Goal: Transaction & Acquisition: Purchase product/service

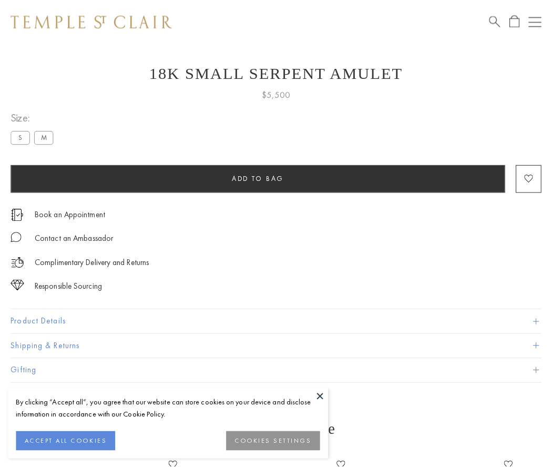
scroll to position [23, 0]
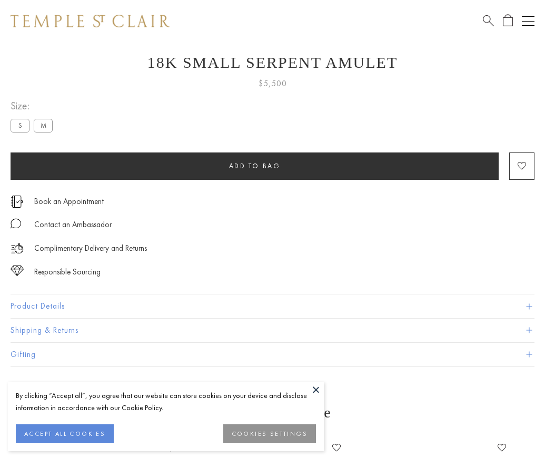
click at [254, 166] on span "Add to bag" at bounding box center [255, 166] width 52 height 9
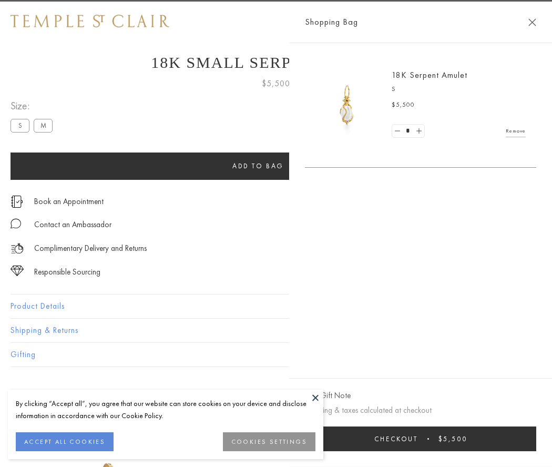
click at [527, 439] on button "Checkout $5,500" at bounding box center [421, 439] width 232 height 25
